Goal: Task Accomplishment & Management: Complete application form

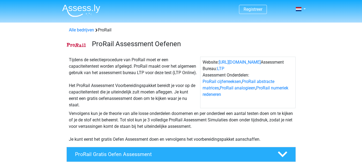
drag, startPoint x: 0, startPoint y: 0, endPoint x: 311, endPoint y: 87, distance: 323.0
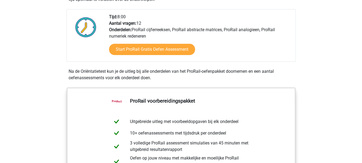
scroll to position [134, 0]
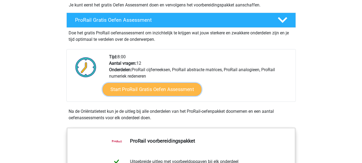
click at [166, 89] on link "Start ProRail Gratis Oefen Assessment" at bounding box center [151, 89] width 99 height 13
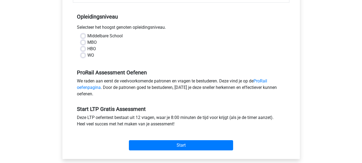
scroll to position [107, 0]
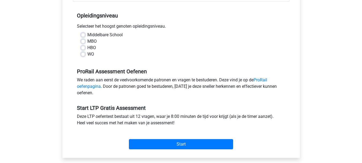
click at [87, 42] on label "MBO" at bounding box center [91, 41] width 9 height 6
click at [84, 42] on input "MBO" at bounding box center [83, 40] width 4 height 5
radio input "true"
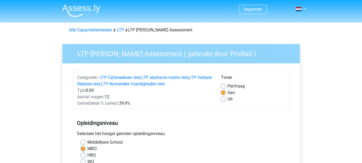
scroll to position [134, 0]
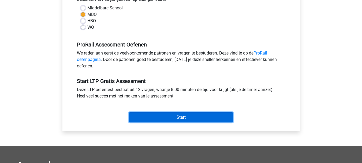
click at [203, 117] on input "Start" at bounding box center [181, 117] width 104 height 10
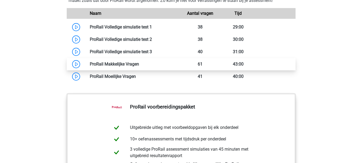
scroll to position [514, 0]
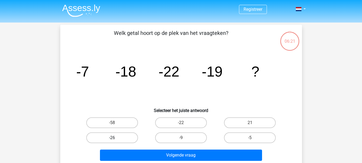
click at [118, 136] on label "-26" at bounding box center [112, 137] width 52 height 11
click at [116, 138] on input "-26" at bounding box center [113, 139] width 3 height 3
radio input "true"
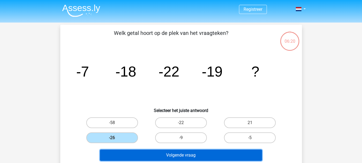
click at [188, 155] on button "Volgende vraag" at bounding box center [181, 154] width 162 height 11
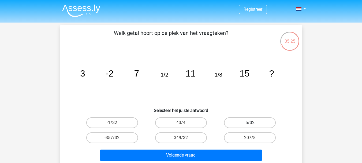
click at [252, 118] on label "5/32" at bounding box center [250, 122] width 52 height 11
click at [252, 123] on input "5/32" at bounding box center [251, 124] width 3 height 3
radio input "true"
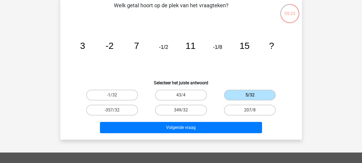
scroll to position [54, 0]
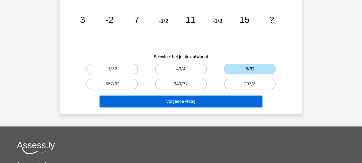
click at [216, 104] on button "Volgende vraag" at bounding box center [181, 101] width 162 height 11
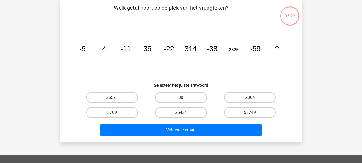
scroll to position [25, 0]
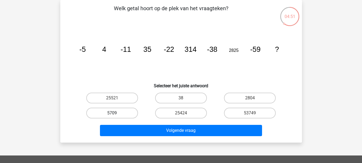
click at [116, 111] on label "5709" at bounding box center [112, 113] width 52 height 11
click at [116, 113] on input "5709" at bounding box center [113, 114] width 3 height 3
radio input "true"
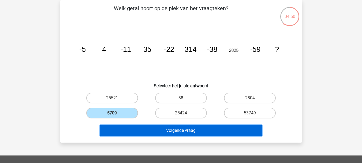
click at [188, 129] on button "Volgende vraag" at bounding box center [181, 130] width 162 height 11
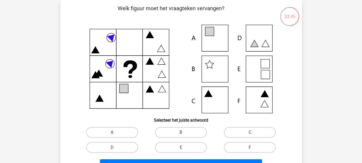
click at [264, 101] on icon at bounding box center [181, 69] width 216 height 88
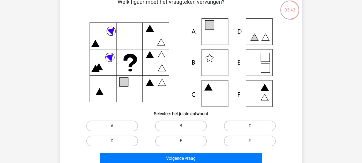
scroll to position [78, 0]
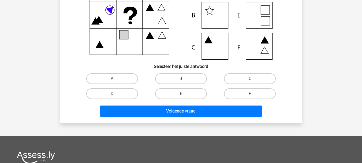
click at [262, 93] on label "F" at bounding box center [250, 93] width 52 height 11
click at [254, 94] on input "F" at bounding box center [251, 95] width 3 height 3
radio input "true"
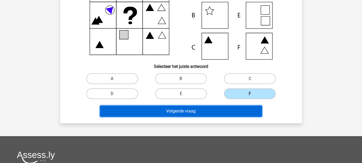
click at [239, 110] on button "Volgende vraag" at bounding box center [181, 110] width 162 height 11
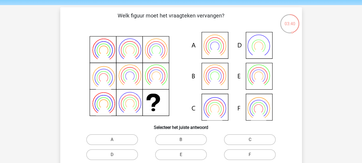
scroll to position [27, 0]
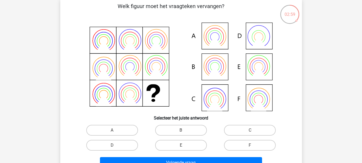
drag, startPoint x: 288, startPoint y: 78, endPoint x: 69, endPoint y: 95, distance: 219.7
click at [69, 95] on div at bounding box center [181, 67] width 225 height 88
click at [220, 31] on icon at bounding box center [181, 67] width 216 height 88
click at [115, 127] on label "A" at bounding box center [112, 130] width 52 height 11
click at [115, 130] on input "A" at bounding box center [113, 131] width 3 height 3
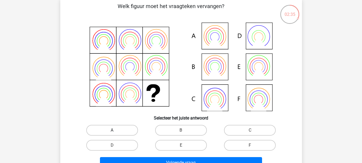
radio input "true"
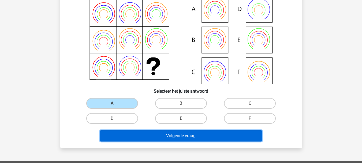
click at [226, 135] on button "Volgende vraag" at bounding box center [181, 135] width 162 height 11
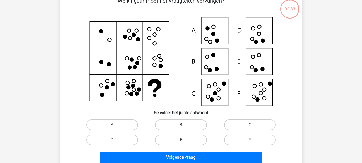
scroll to position [25, 0]
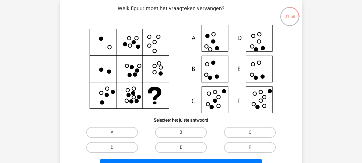
click at [258, 68] on icon at bounding box center [181, 69] width 216 height 88
drag, startPoint x: 181, startPoint y: 146, endPoint x: 221, endPoint y: 134, distance: 41.8
click at [181, 146] on label "E" at bounding box center [181, 147] width 52 height 11
click at [181, 147] on input "E" at bounding box center [182, 148] width 3 height 3
radio input "true"
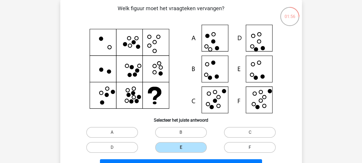
scroll to position [51, 0]
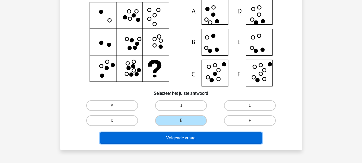
click at [229, 135] on button "Volgende vraag" at bounding box center [181, 137] width 162 height 11
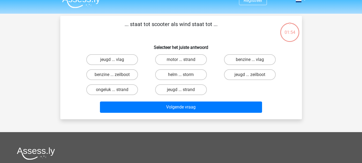
scroll to position [0, 0]
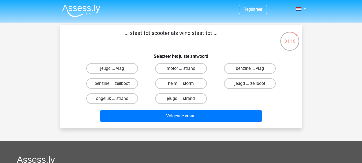
click at [192, 83] on label "helm ... storm" at bounding box center [181, 83] width 52 height 11
click at [184, 83] on input "helm ... storm" at bounding box center [182, 84] width 3 height 3
radio input "true"
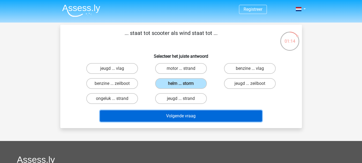
click at [187, 118] on button "Volgende vraag" at bounding box center [181, 115] width 162 height 11
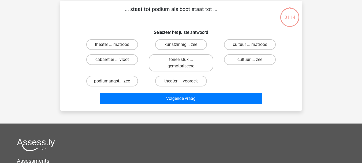
scroll to position [25, 0]
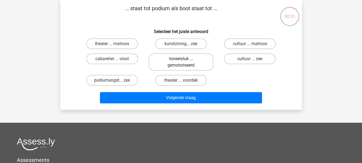
click at [176, 58] on label "toneelstuk ... gemotoriseerd" at bounding box center [181, 61] width 65 height 17
click at [181, 59] on input "toneelstuk ... gemotoriseerd" at bounding box center [182, 60] width 3 height 3
radio input "true"
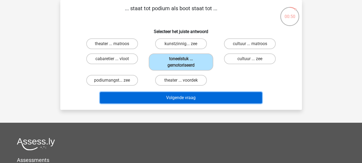
click at [196, 94] on button "Volgende vraag" at bounding box center [181, 97] width 162 height 11
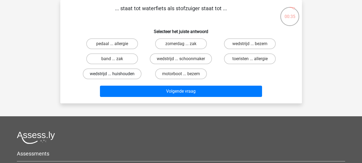
click at [116, 72] on label "wedstrijd ... huishouden" at bounding box center [112, 73] width 59 height 11
click at [116, 74] on input "wedstrijd ... huishouden" at bounding box center [113, 75] width 3 height 3
radio input "true"
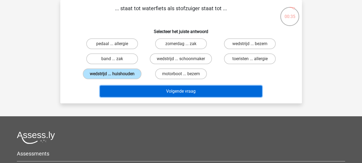
click at [174, 92] on button "Volgende vraag" at bounding box center [181, 91] width 162 height 11
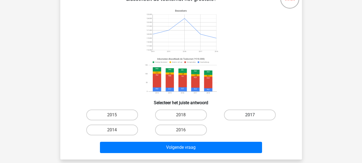
scroll to position [51, 0]
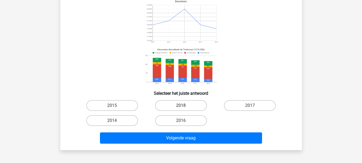
drag, startPoint x: 195, startPoint y: 106, endPoint x: 199, endPoint y: 121, distance: 15.0
click at [195, 106] on label "2018" at bounding box center [181, 105] width 52 height 11
click at [184, 106] on input "2018" at bounding box center [182, 106] width 3 height 3
radio input "true"
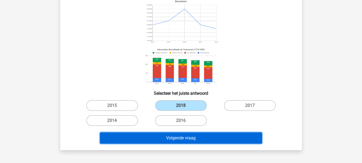
click at [203, 137] on button "Volgende vraag" at bounding box center [181, 137] width 162 height 11
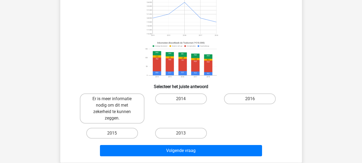
scroll to position [0, 0]
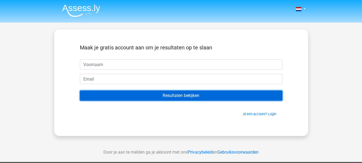
click at [213, 95] on input "Resultaten bekijken" at bounding box center [181, 95] width 203 height 10
